Goal: Task Accomplishment & Management: Manage account settings

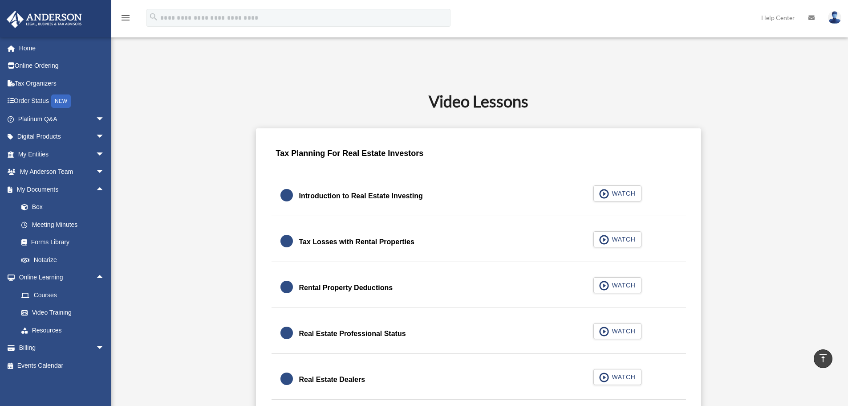
scroll to position [478, 0]
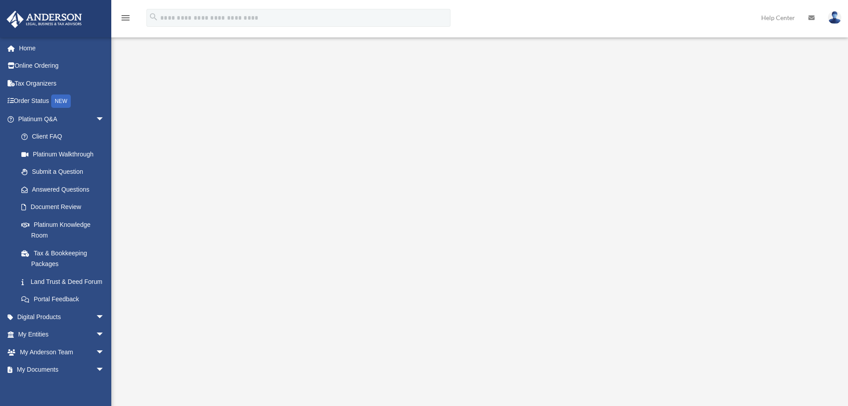
scroll to position [22, 0]
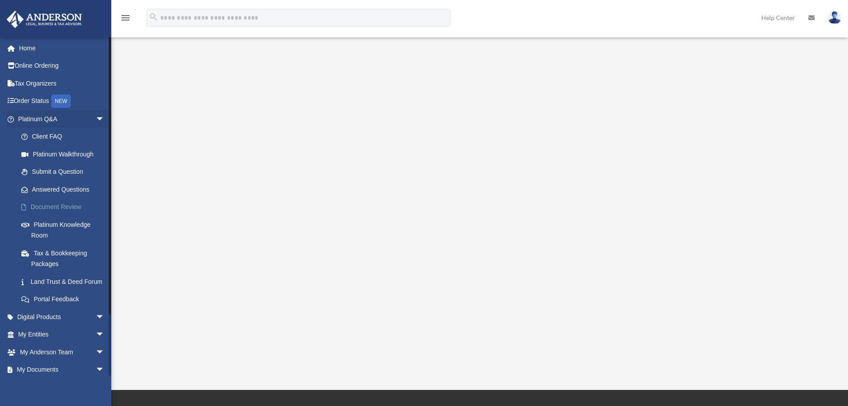
click at [63, 207] on link "Document Review" at bounding box center [65, 207] width 106 height 18
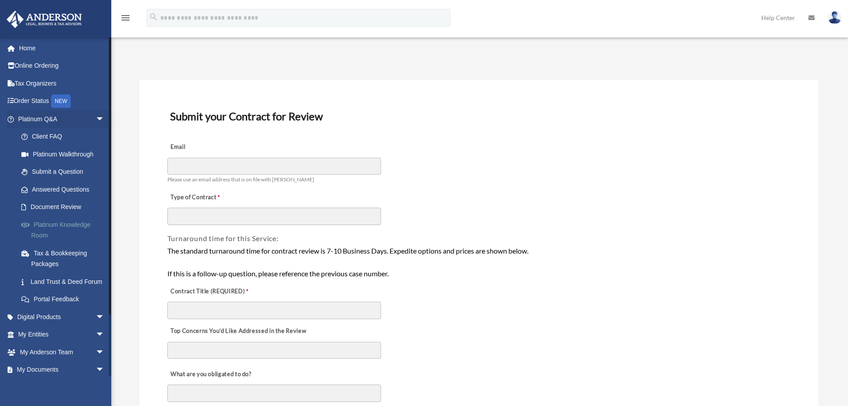
click at [45, 231] on link "Platinum Knowledge Room" at bounding box center [65, 230] width 106 height 28
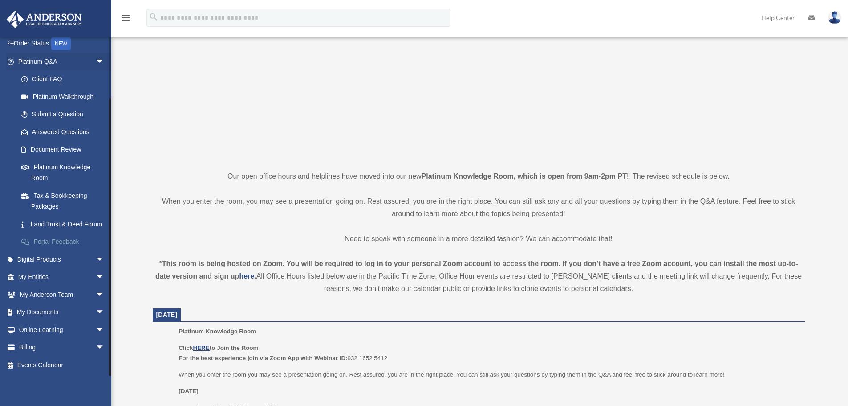
scroll to position [68, 0]
click at [56, 243] on link "Portal Feedback" at bounding box center [65, 242] width 106 height 18
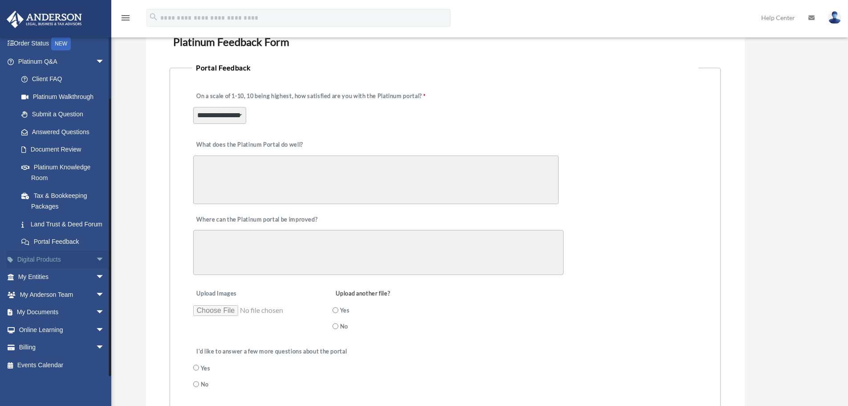
scroll to position [73, 0]
click at [51, 260] on link "Digital Products arrow_drop_down" at bounding box center [62, 259] width 112 height 18
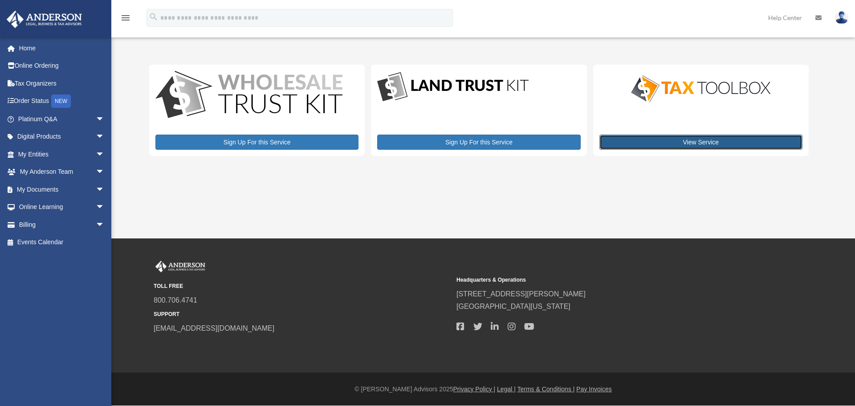
click at [675, 136] on link "View Service" at bounding box center [700, 141] width 203 height 15
click at [96, 228] on span "arrow_drop_down" at bounding box center [105, 225] width 18 height 18
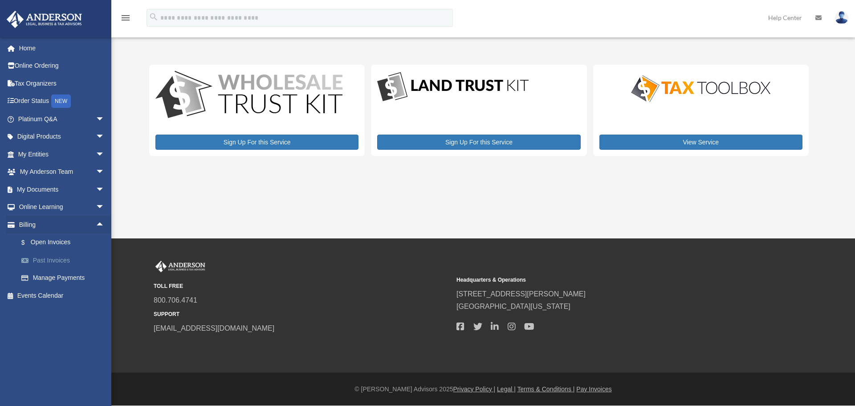
click at [54, 261] on link "Past Invoices" at bounding box center [65, 260] width 106 height 18
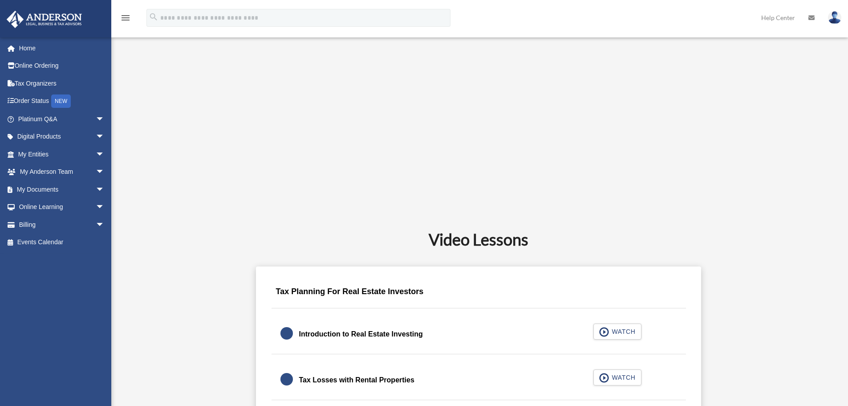
scroll to position [411, 0]
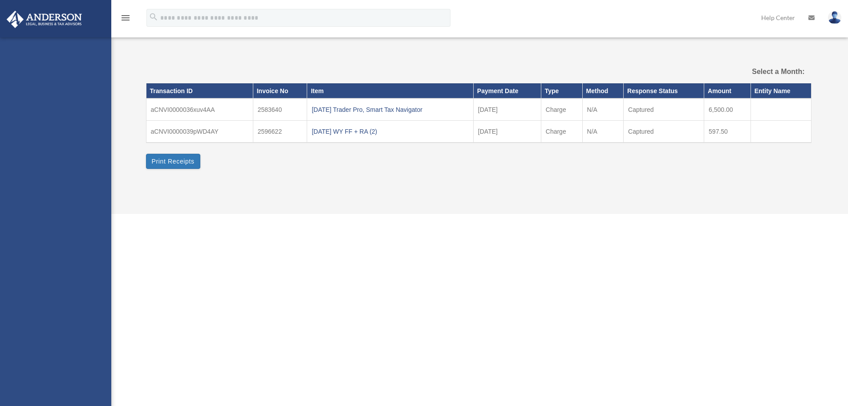
select select
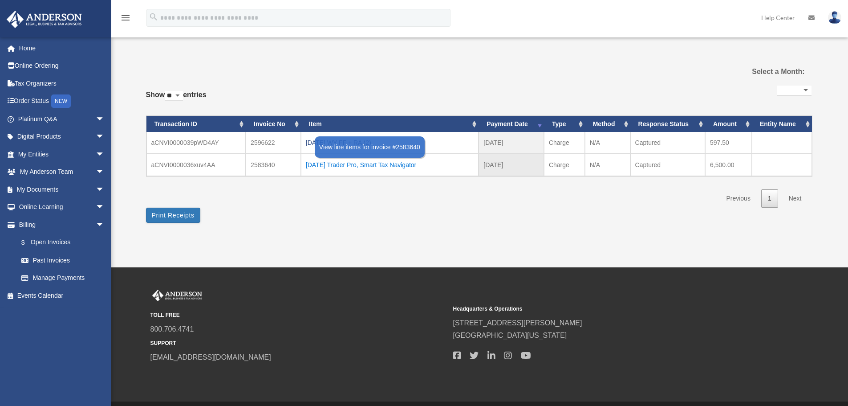
click at [342, 165] on div "[DATE] Trader Pro, Smart Tax Navigator" at bounding box center [390, 165] width 168 height 12
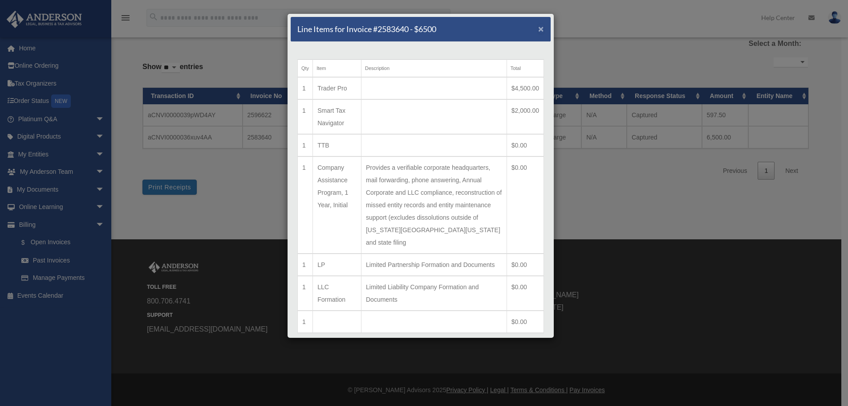
click at [538, 33] on span "×" at bounding box center [541, 29] width 6 height 10
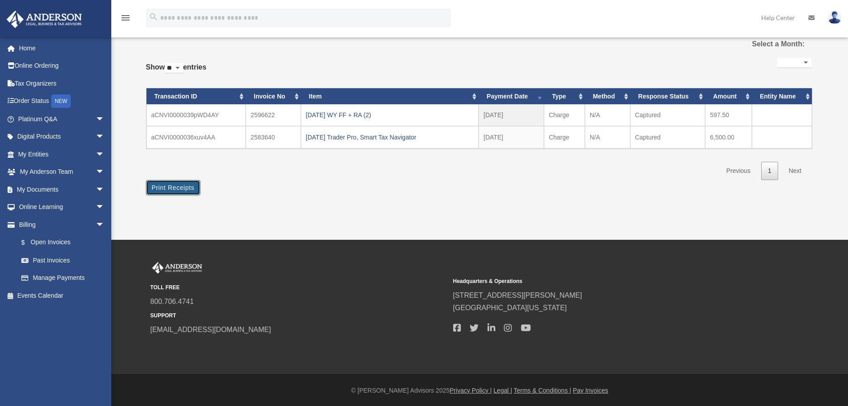
click at [168, 192] on button "Print Receipts" at bounding box center [173, 187] width 54 height 15
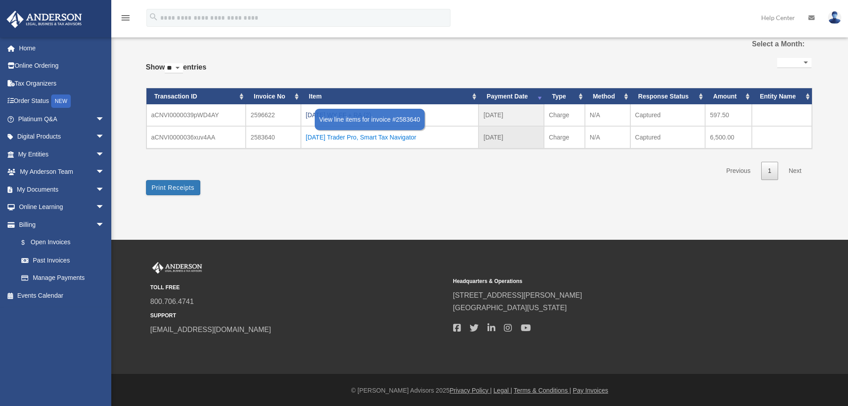
click at [334, 138] on div "[DATE] Trader Pro, Smart Tax Navigator" at bounding box center [390, 137] width 168 height 12
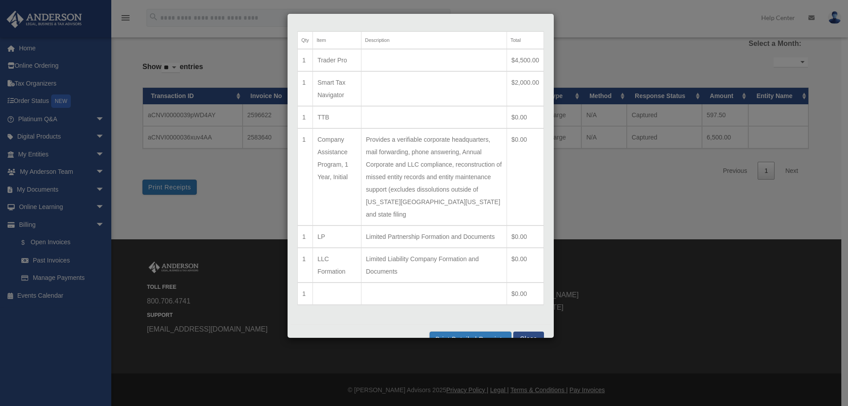
scroll to position [59, 0]
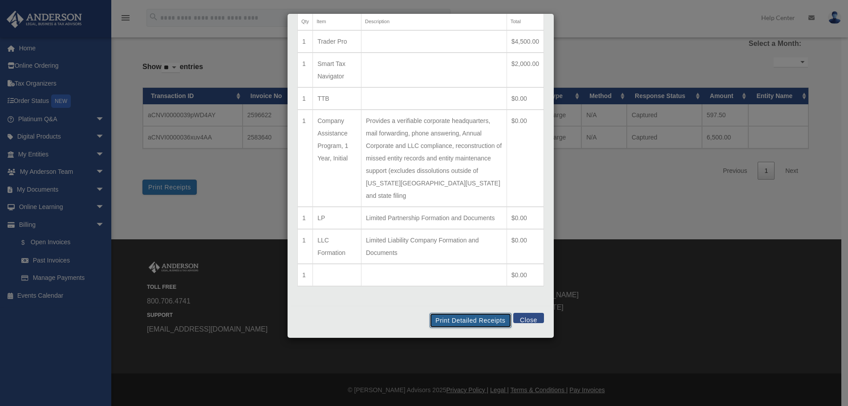
click at [456, 321] on button "Print Detailed Receipts" at bounding box center [470, 320] width 81 height 15
